Goal: Use online tool/utility: Utilize a website feature to perform a specific function

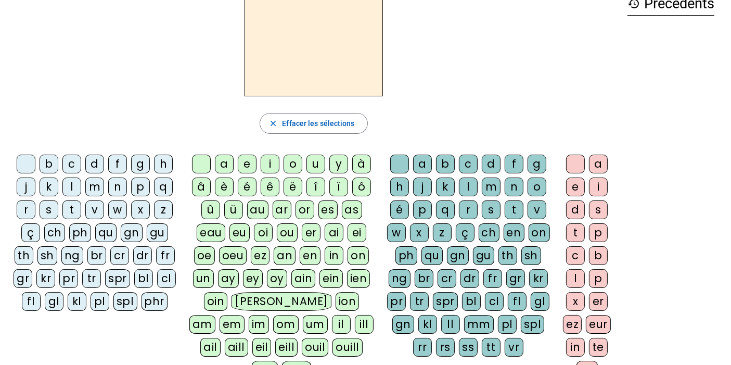
scroll to position [62, 0]
click at [205, 187] on div "â" at bounding box center [201, 186] width 19 height 19
click at [519, 188] on div "n" at bounding box center [514, 186] width 19 height 19
click at [577, 186] on div "e" at bounding box center [575, 186] width 19 height 19
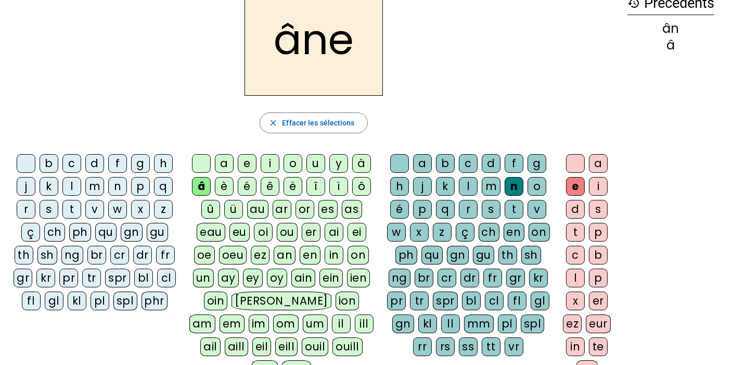
click at [491, 190] on div "m" at bounding box center [491, 186] width 19 height 19
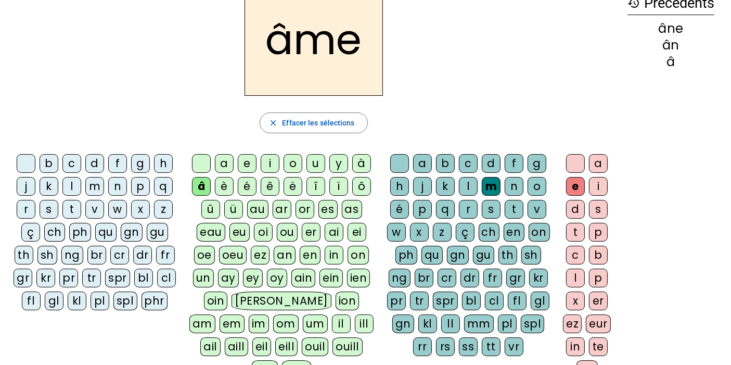
click at [532, 161] on div "g" at bounding box center [537, 163] width 19 height 19
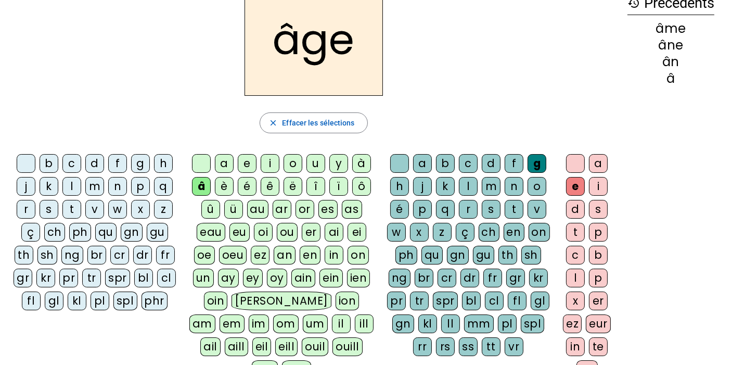
click at [225, 160] on div "a" at bounding box center [224, 163] width 19 height 19
click at [136, 183] on div "p" at bounding box center [140, 186] width 19 height 19
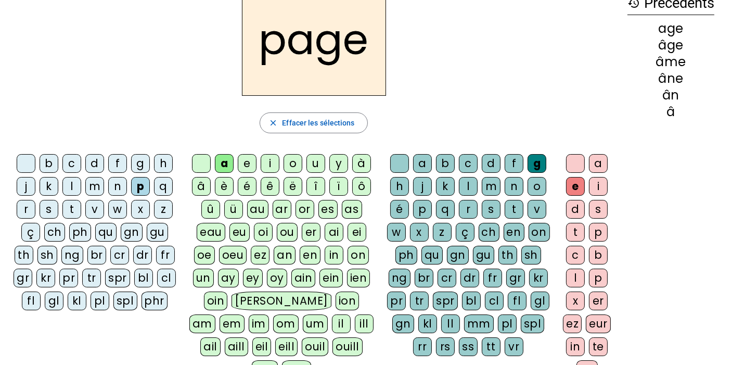
click at [49, 207] on div "s" at bounding box center [49, 209] width 19 height 19
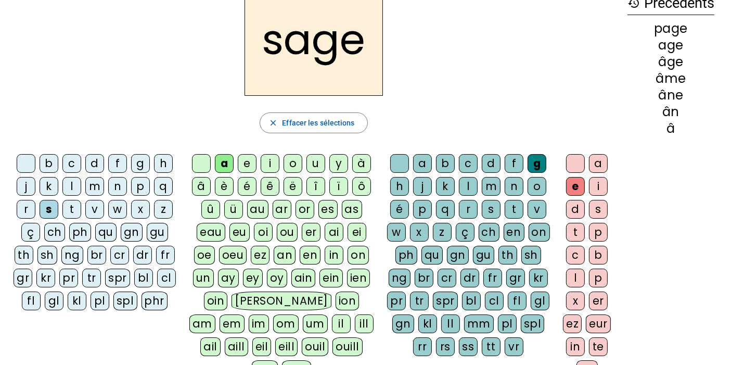
click at [113, 186] on div "n" at bounding box center [117, 186] width 19 height 19
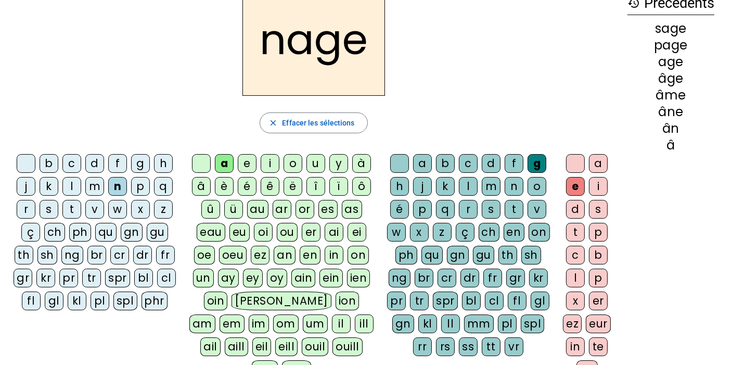
click at [95, 183] on div "m" at bounding box center [94, 186] width 19 height 19
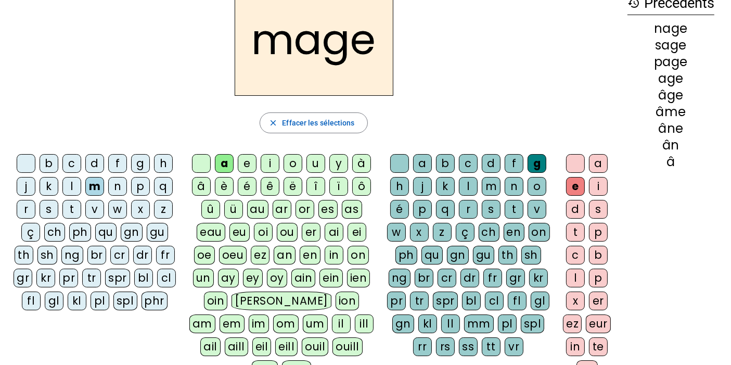
click at [316, 164] on div "u" at bounding box center [316, 163] width 19 height 19
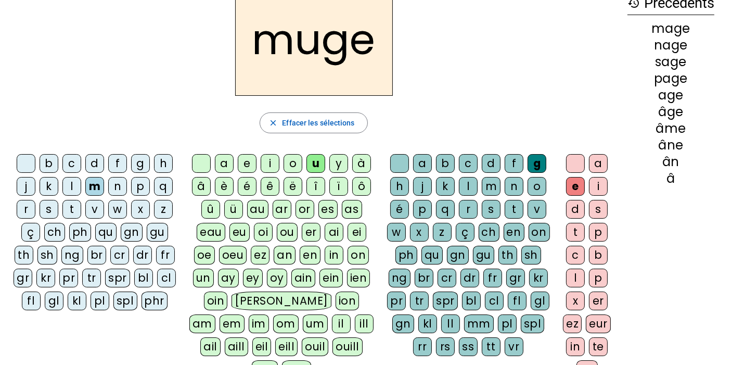
click at [76, 182] on div "l" at bounding box center [71, 186] width 19 height 19
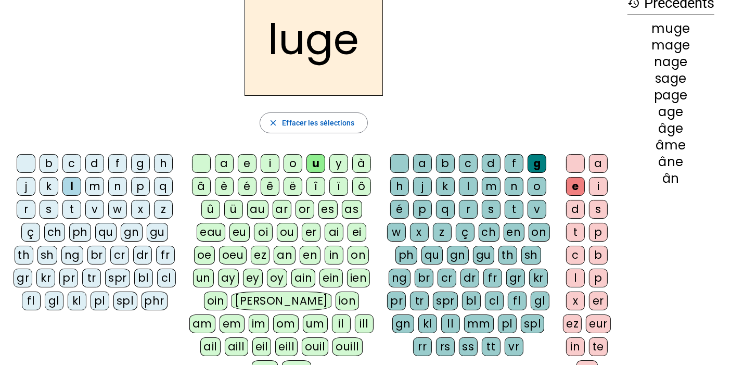
click at [292, 159] on div "o" at bounding box center [293, 163] width 19 height 19
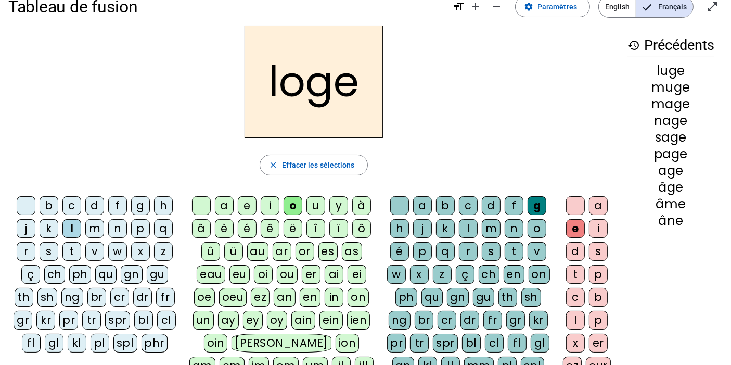
scroll to position [12, 0]
